Goal: Go to known website: Access a specific website the user already knows

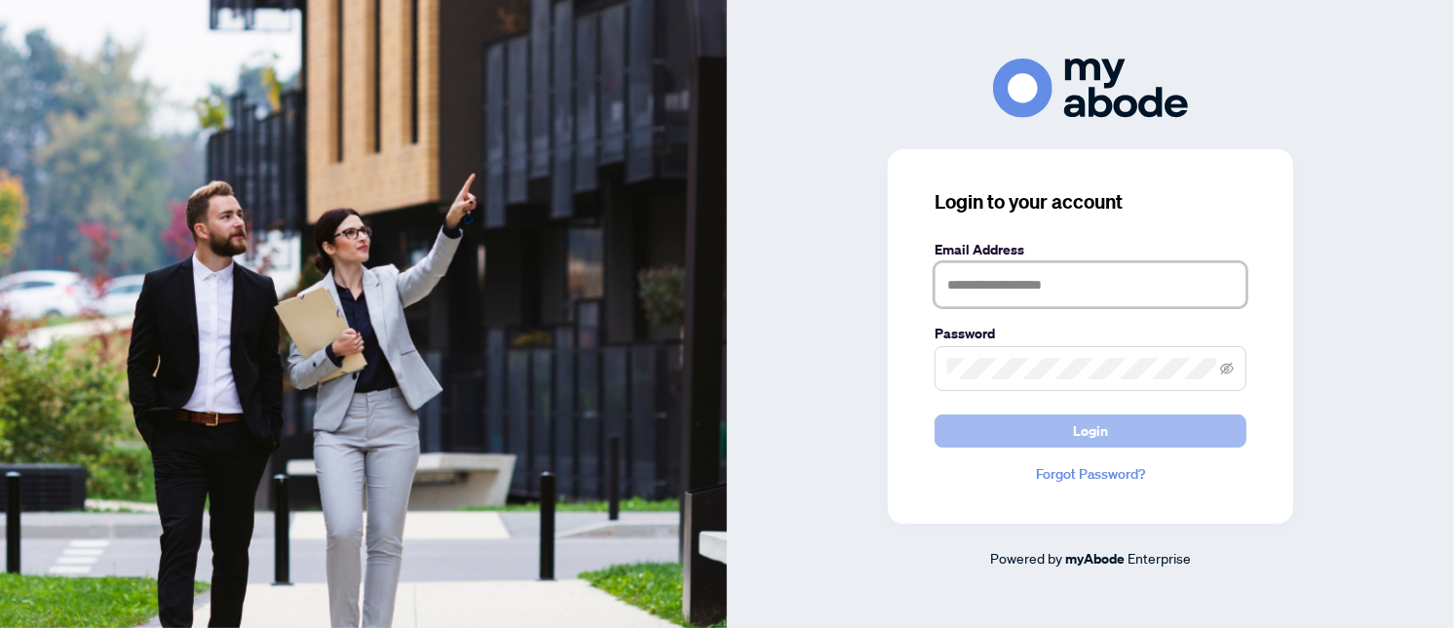
type input "**********"
click at [1087, 431] on span "Login" at bounding box center [1090, 430] width 35 height 31
